Goal: Task Accomplishment & Management: Use online tool/utility

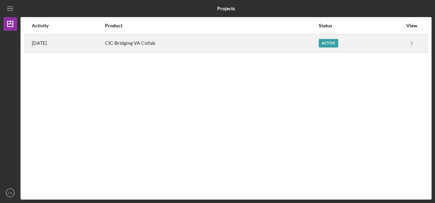
click at [146, 48] on div "CIC-Bridging VA Collab" at bounding box center [211, 43] width 213 height 17
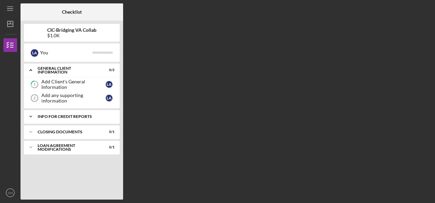
click at [64, 116] on div "Info for Credit Reports" at bounding box center [74, 116] width 73 height 4
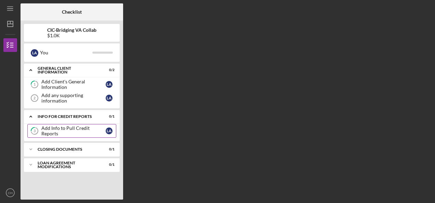
click at [67, 133] on div "Add Info to Pull Credit Reports" at bounding box center [73, 130] width 64 height 11
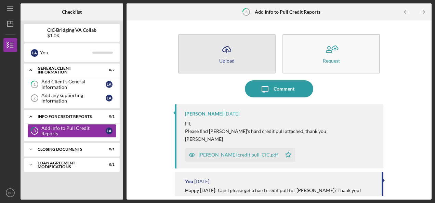
click at [232, 67] on button "Icon/Upload Upload" at bounding box center [226, 53] width 97 height 39
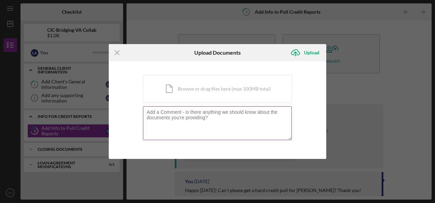
click at [200, 124] on textarea at bounding box center [217, 122] width 149 height 33
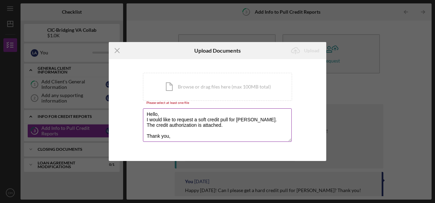
scroll to position [3, 0]
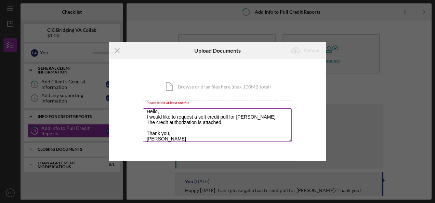
click at [202, 126] on textarea "Hello, I would like to request a soft credit pull for [PERSON_NAME]. The credit…" at bounding box center [217, 124] width 149 height 33
type textarea "Hello, I would like to request a soft credit pull for [PERSON_NAME]. The credit…"
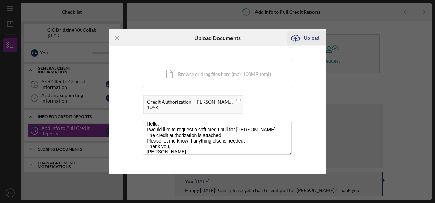
click at [314, 43] on div "Upload" at bounding box center [311, 38] width 15 height 14
